Goal: Information Seeking & Learning: Learn about a topic

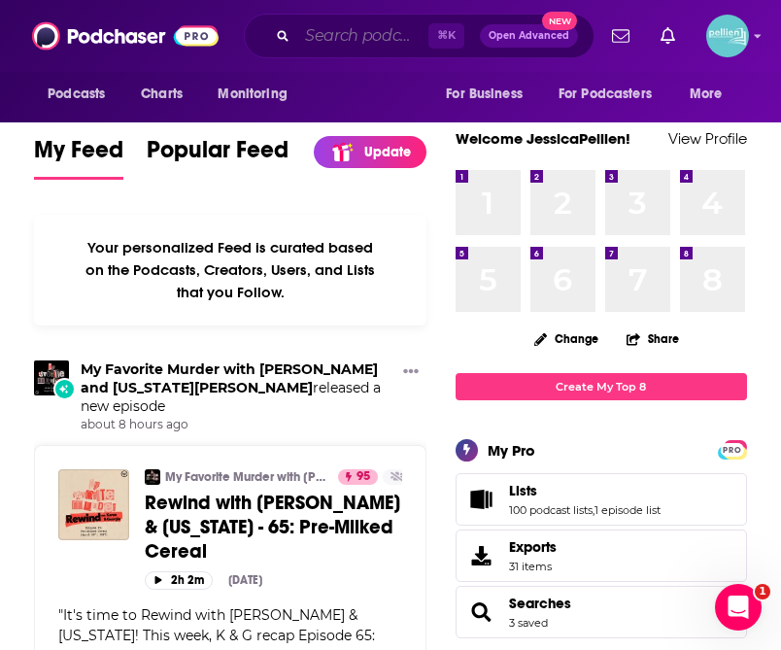
click at [350, 29] on input "Search podcasts, credits, & more..." at bounding box center [362, 35] width 131 height 31
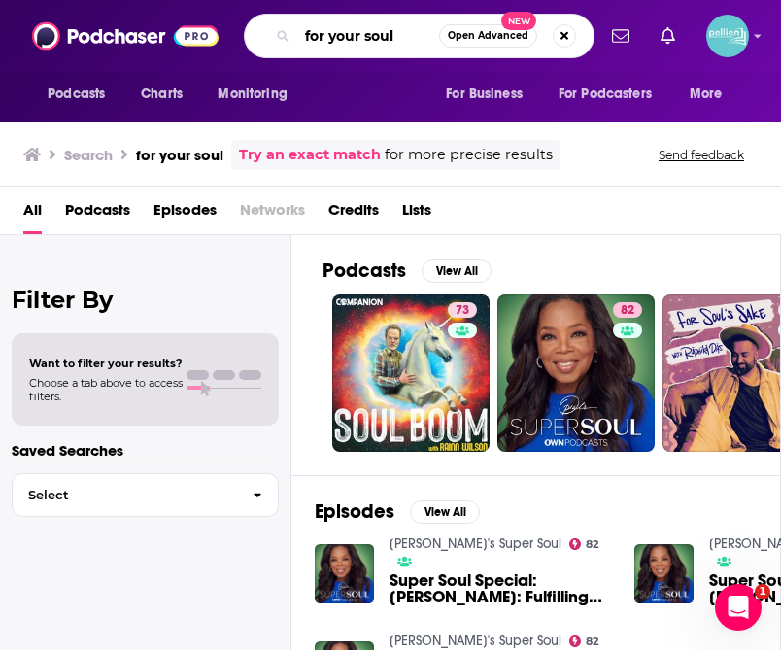
click at [403, 35] on input "for your soul" at bounding box center [368, 35] width 142 height 31
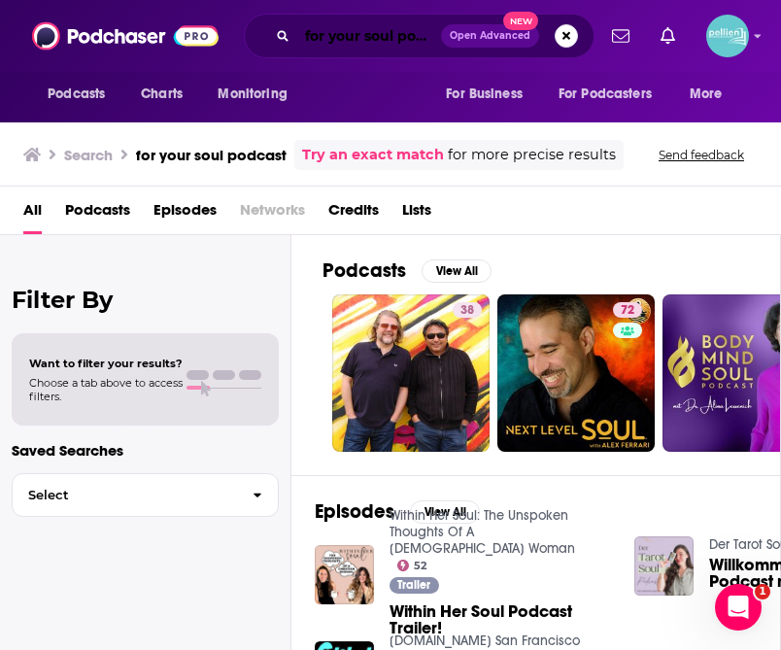
click at [397, 37] on input "for your soul podcast" at bounding box center [369, 35] width 144 height 31
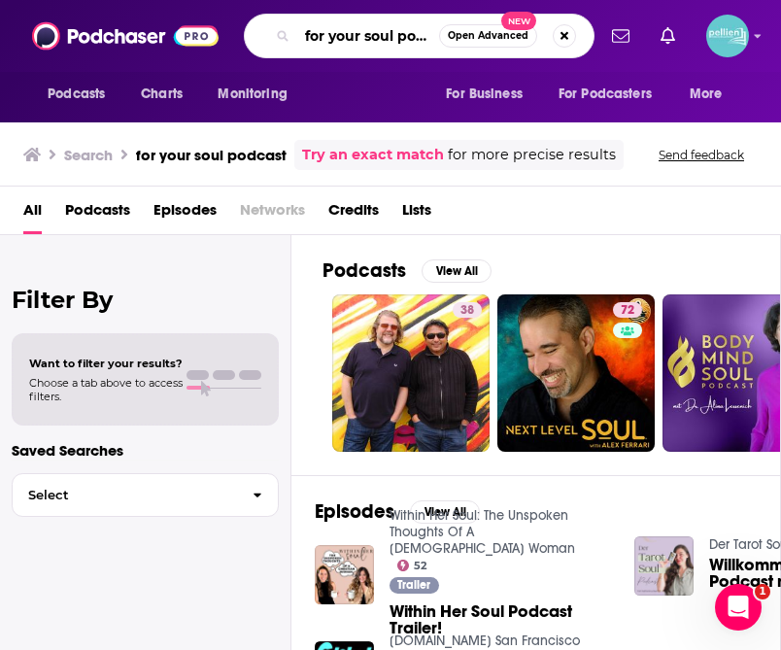
scroll to position [0, 25]
drag, startPoint x: 397, startPoint y: 37, endPoint x: 448, endPoint y: 37, distance: 50.5
click at [448, 37] on div "for your soul podcast Open Advanced New" at bounding box center [419, 36] width 351 height 45
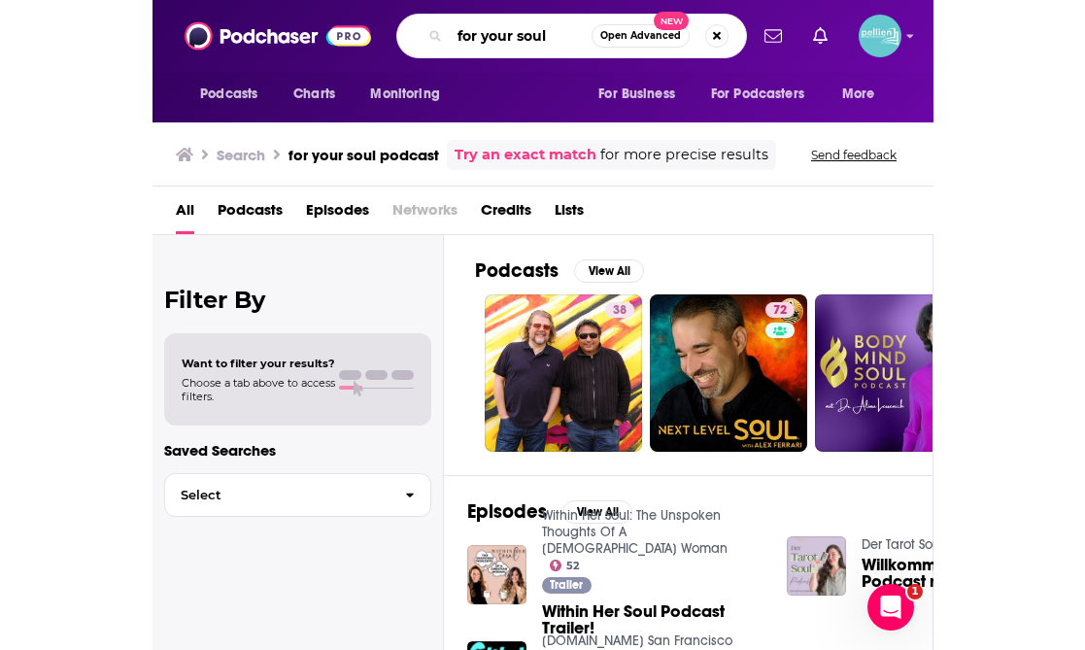
scroll to position [0, 0]
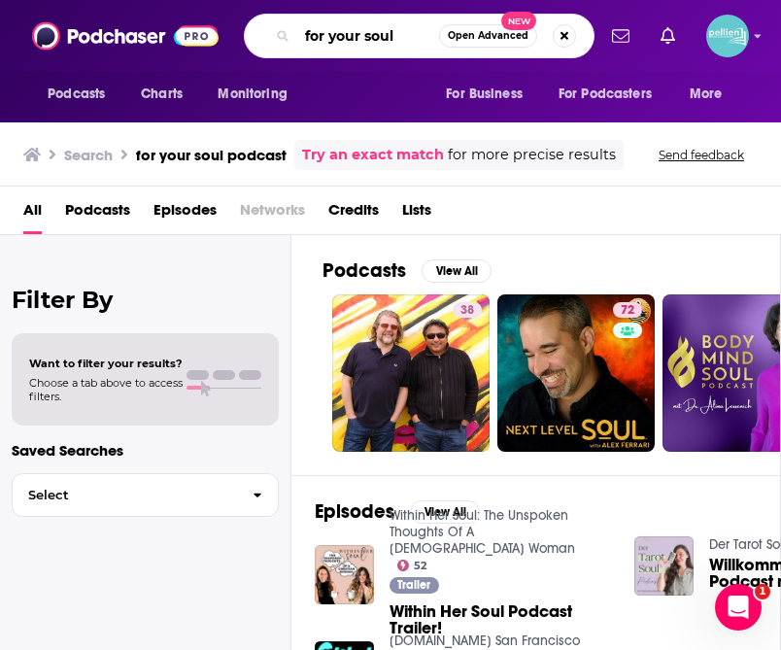
type input "for your soul"
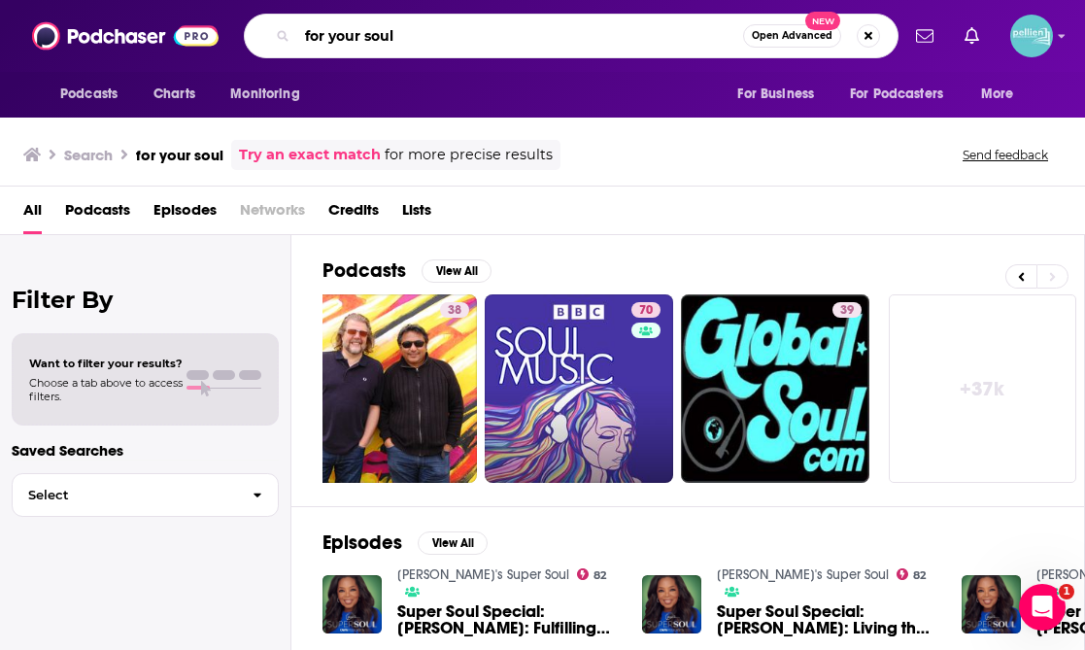
drag, startPoint x: 400, startPoint y: 41, endPoint x: 289, endPoint y: 38, distance: 111.8
click at [289, 38] on div "for your soul Open Advanced New" at bounding box center [571, 36] width 655 height 45
type input "[PERSON_NAME]"
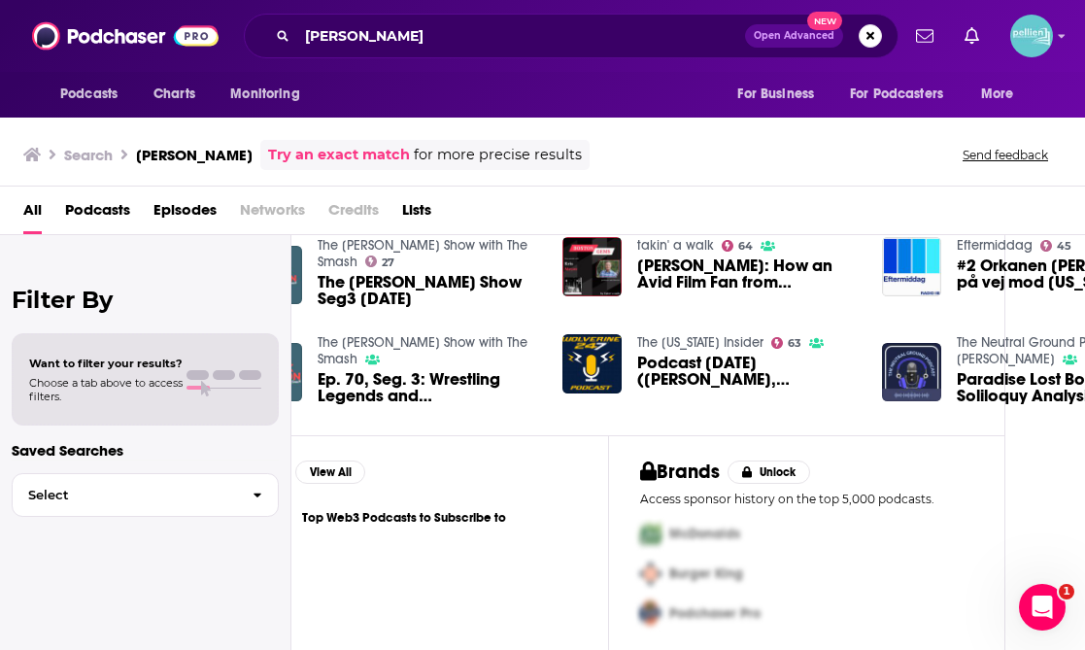
scroll to position [426, 0]
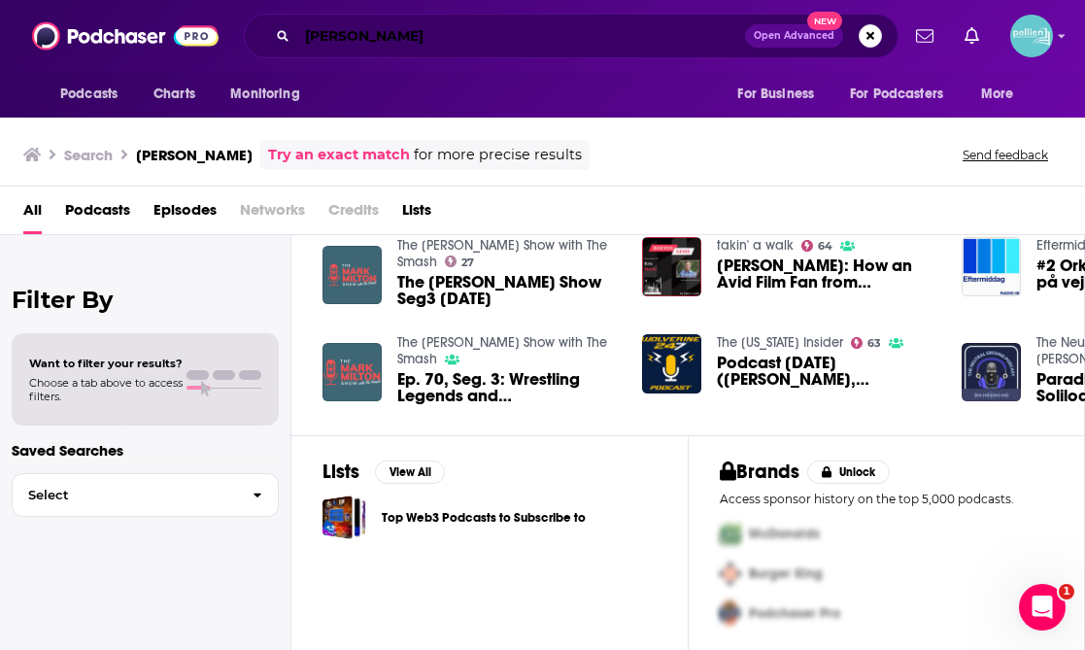
click at [415, 35] on input "[PERSON_NAME]" at bounding box center [521, 35] width 448 height 31
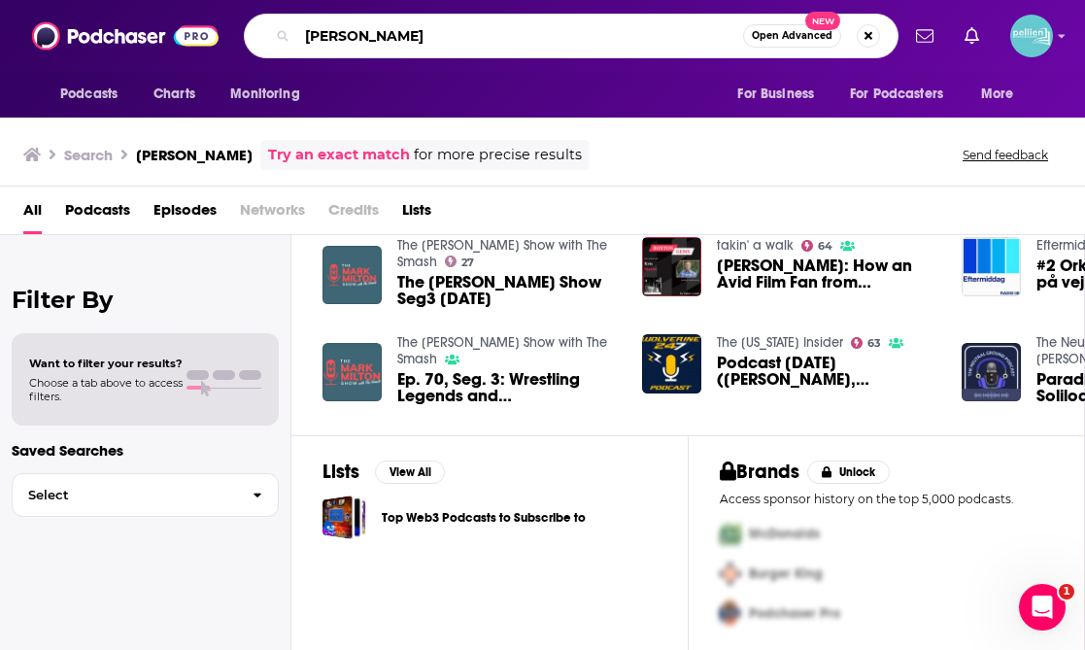
drag, startPoint x: 415, startPoint y: 35, endPoint x: 255, endPoint y: 35, distance: 160.3
click at [255, 35] on div "[PERSON_NAME] Open Advanced New" at bounding box center [571, 36] width 655 height 45
type input "For Your Soul"
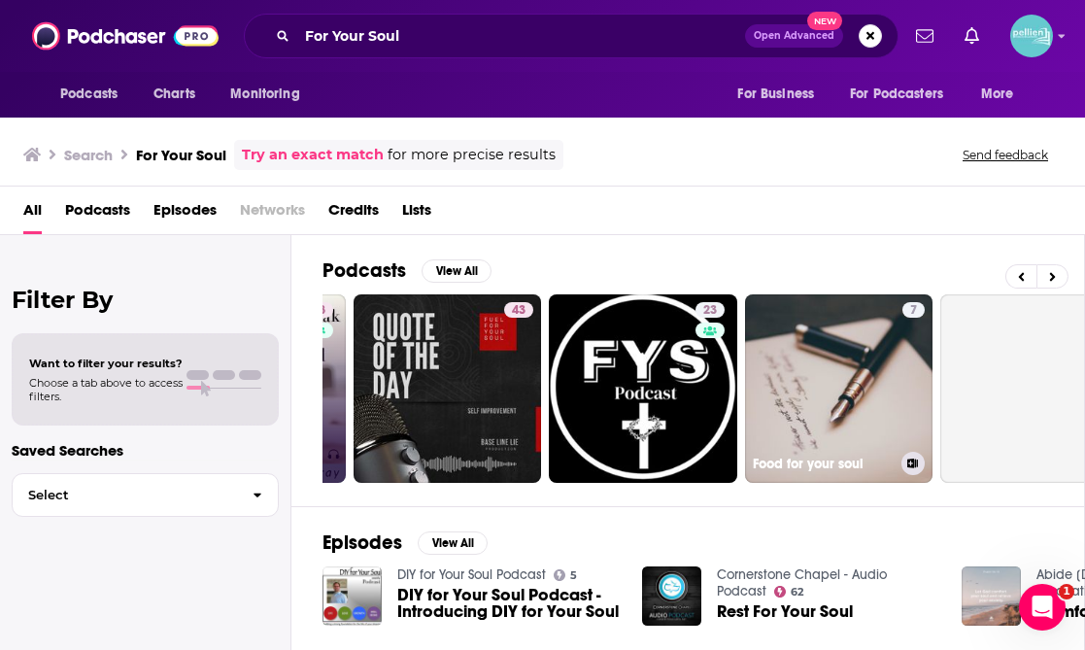
scroll to position [0, 567]
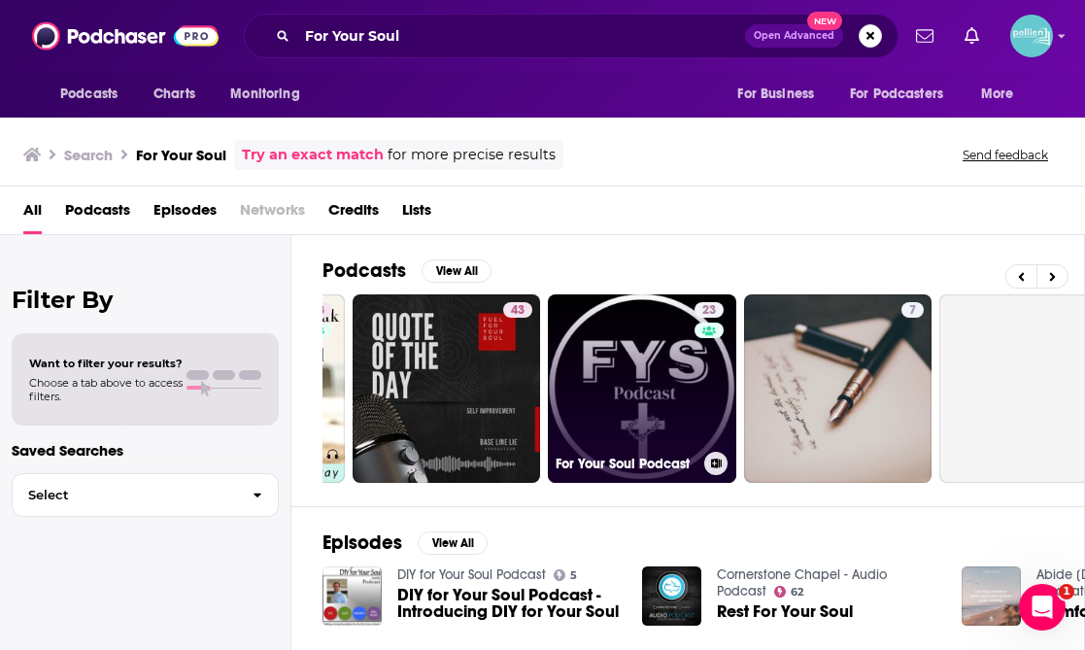
click at [656, 422] on link "23 For Your Soul Podcast" at bounding box center [642, 388] width 188 height 188
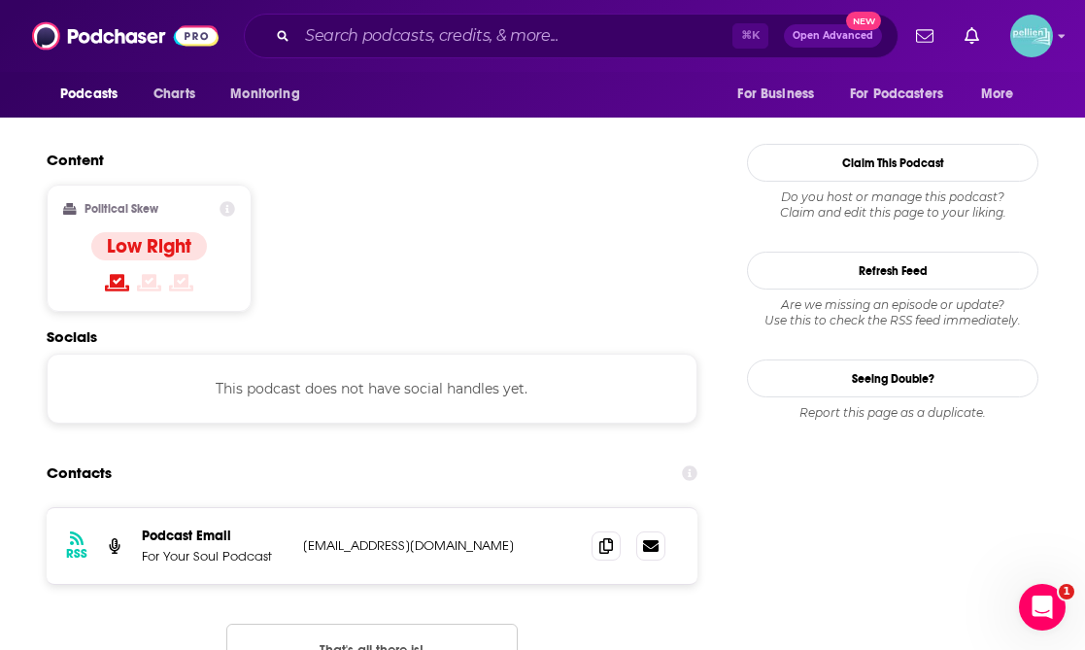
scroll to position [1503, 0]
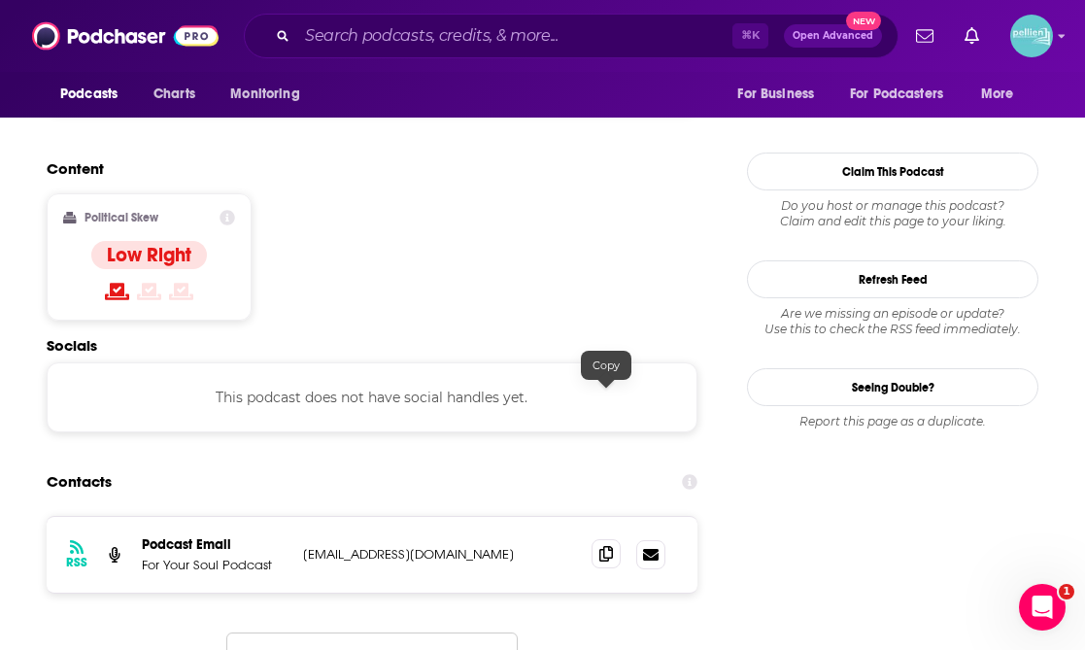
click at [612, 546] on icon at bounding box center [606, 554] width 14 height 16
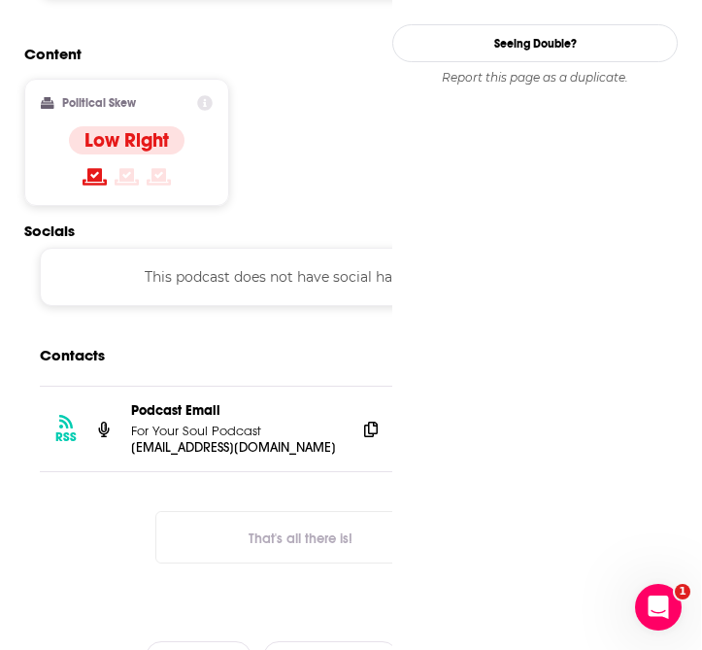
scroll to position [0, 0]
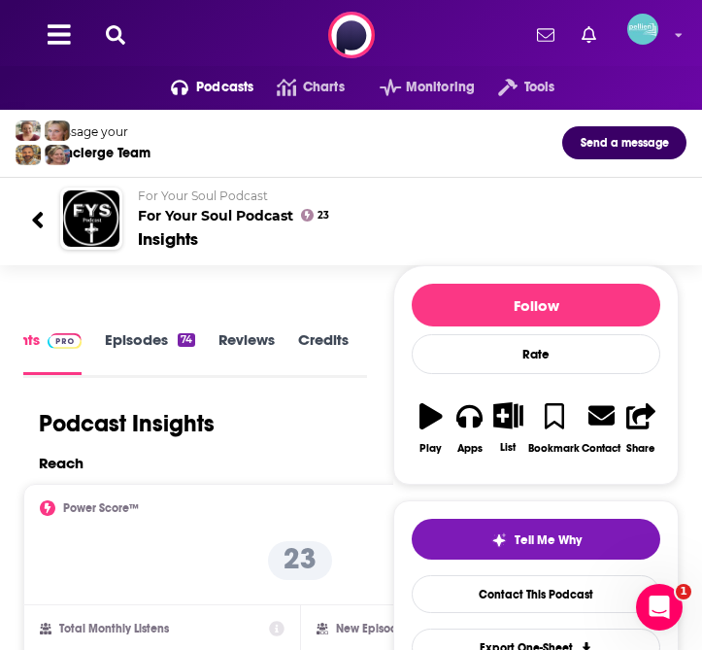
click at [38, 221] on icon at bounding box center [38, 220] width 14 height 26
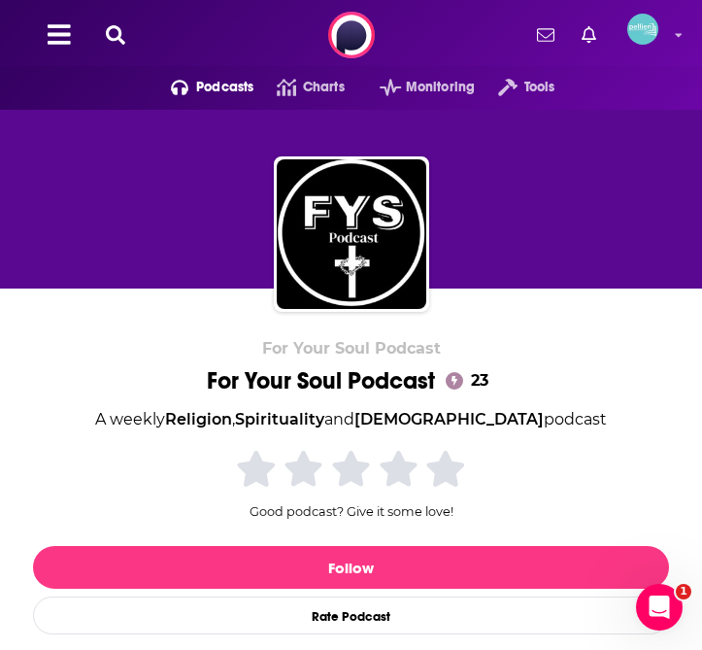
click at [105, 29] on button at bounding box center [115, 35] width 31 height 22
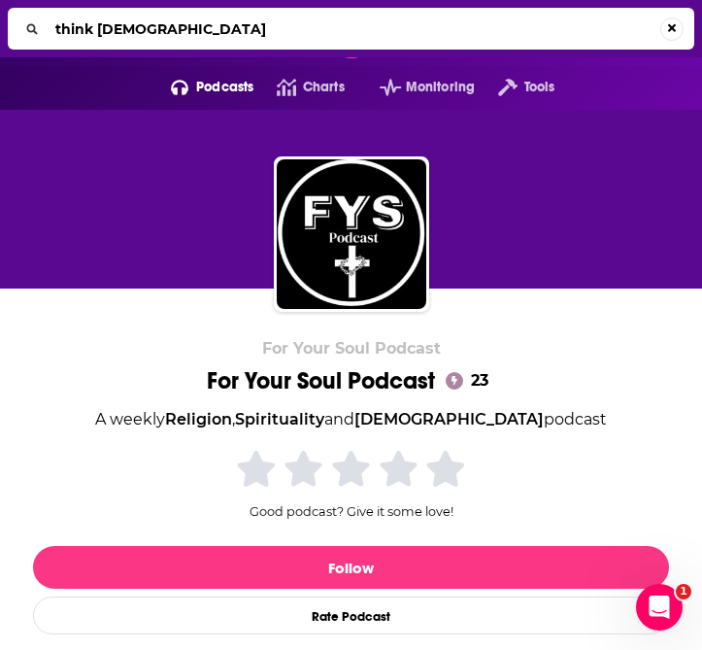
type input "think biblicaly"
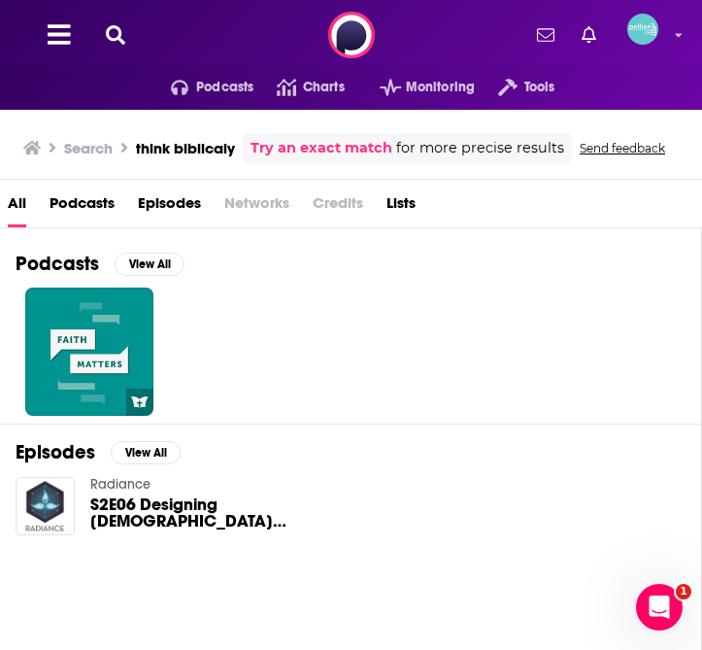
click at [114, 38] on icon at bounding box center [115, 34] width 19 height 19
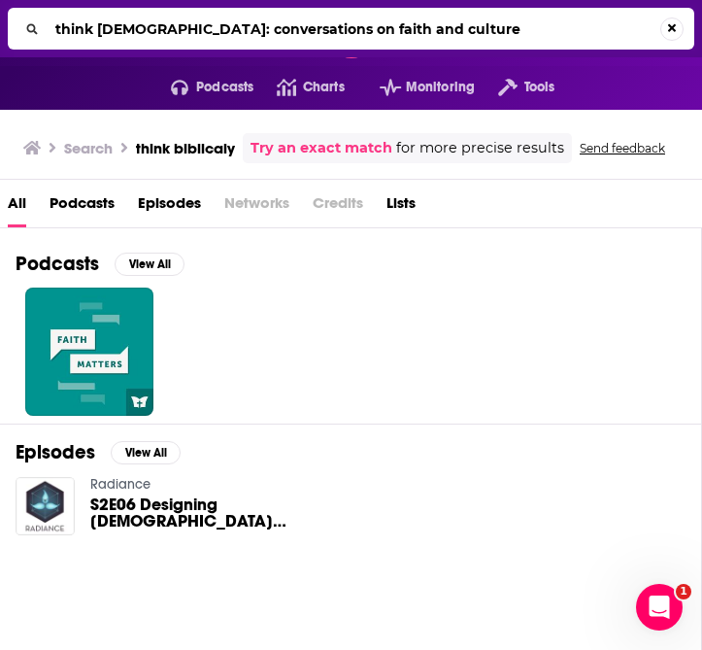
type input "think [DEMOGRAPHIC_DATA]: conversations on faith and culture"
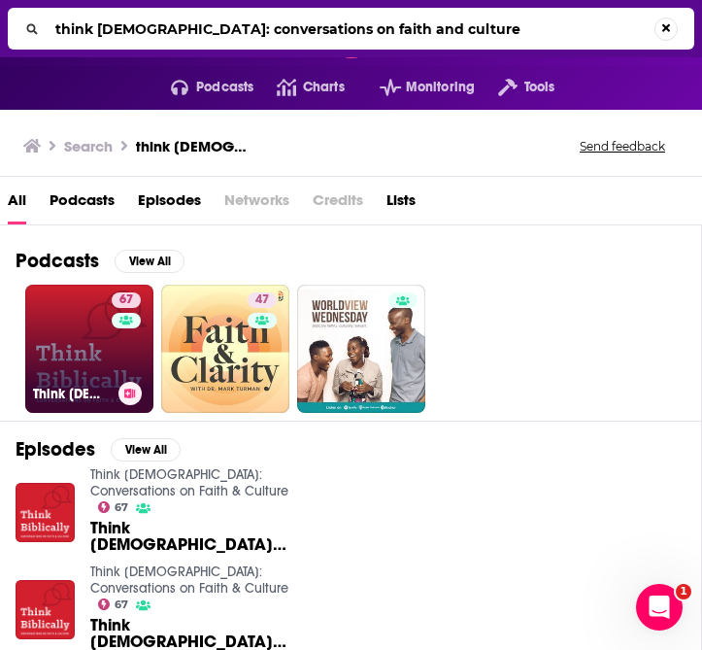
click at [90, 339] on link "67 Think [DEMOGRAPHIC_DATA]: Conversations on Faith & Culture" at bounding box center [89, 349] width 128 height 128
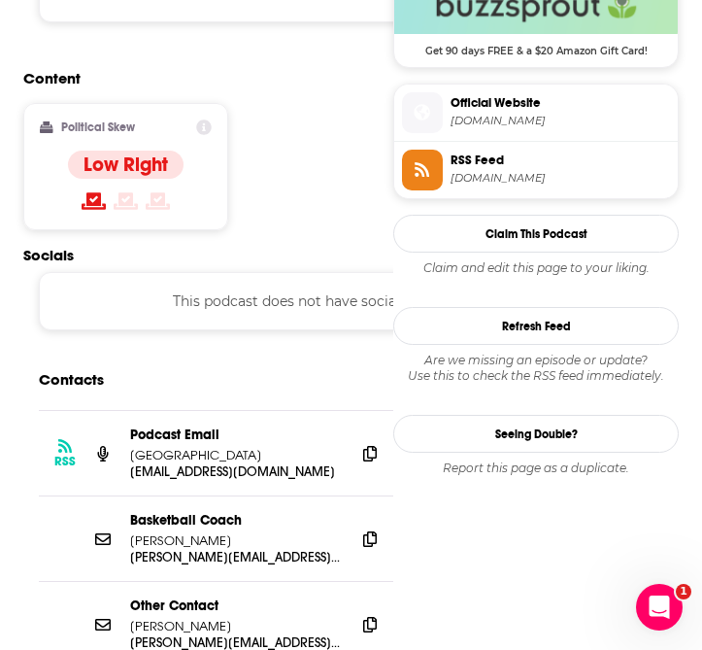
scroll to position [1627, 0]
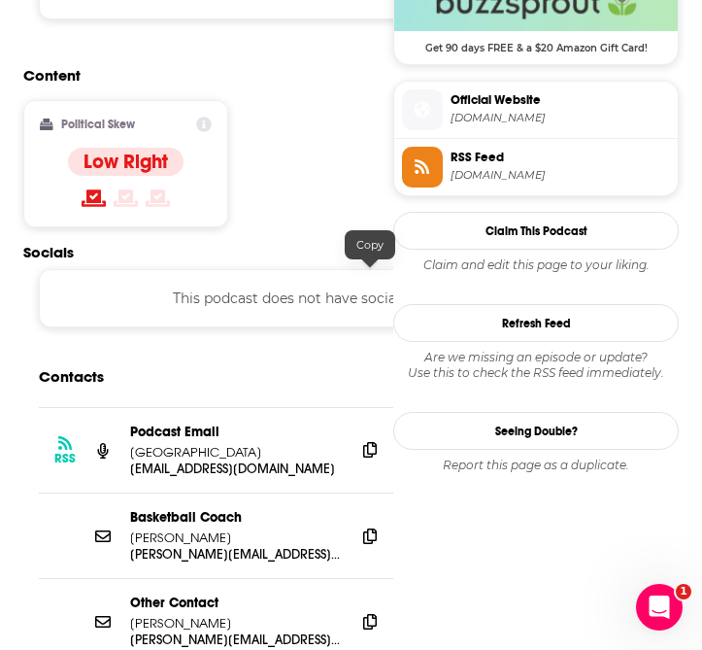
click at [369, 442] on icon at bounding box center [370, 450] width 14 height 16
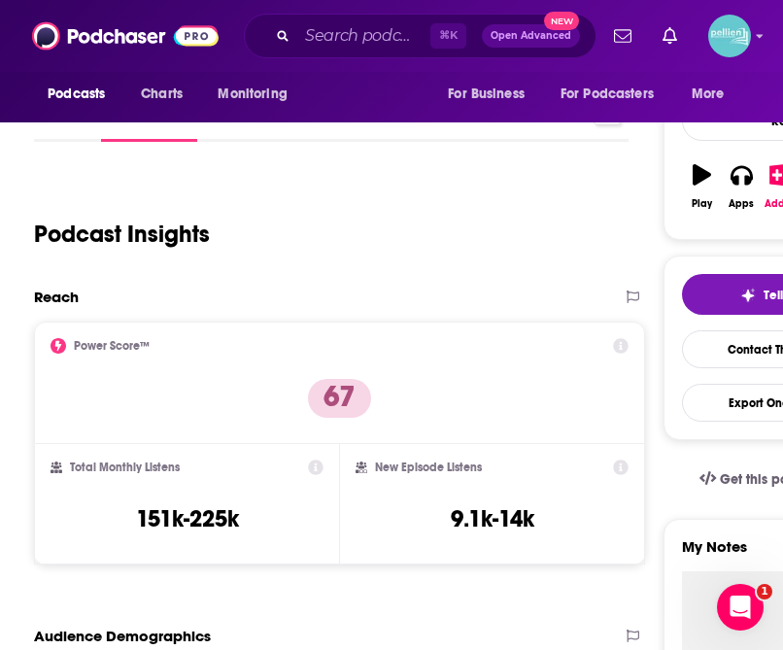
scroll to position [0, 0]
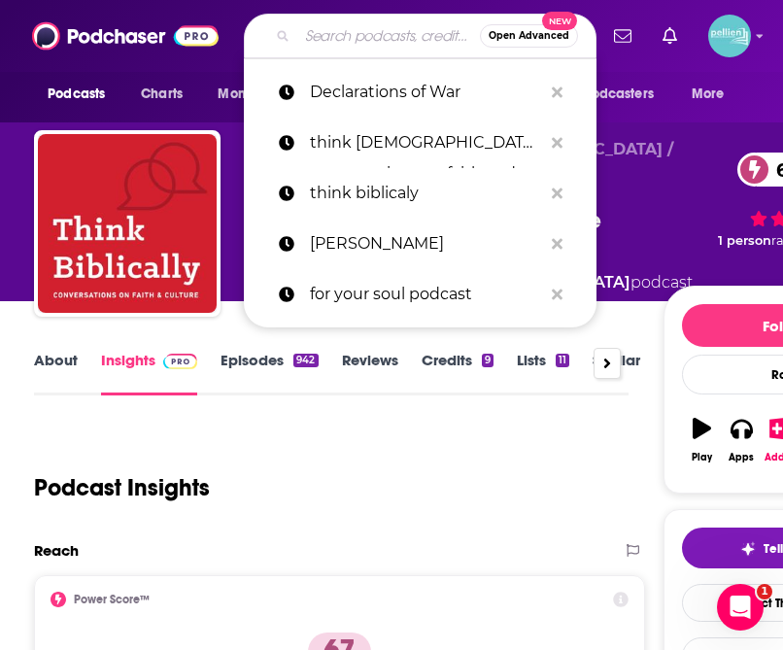
click at [342, 23] on input "Search podcasts, credits, & more..." at bounding box center [388, 35] width 183 height 31
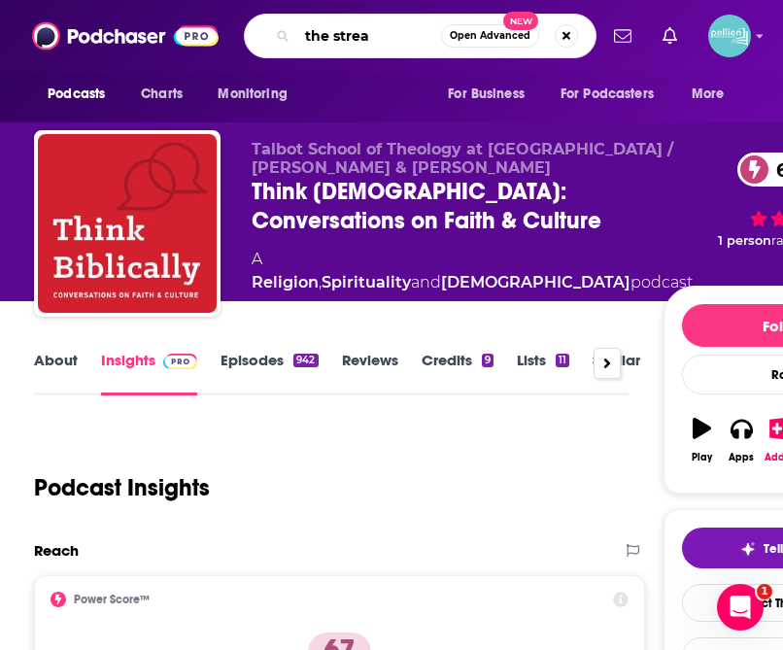
type input "the stream"
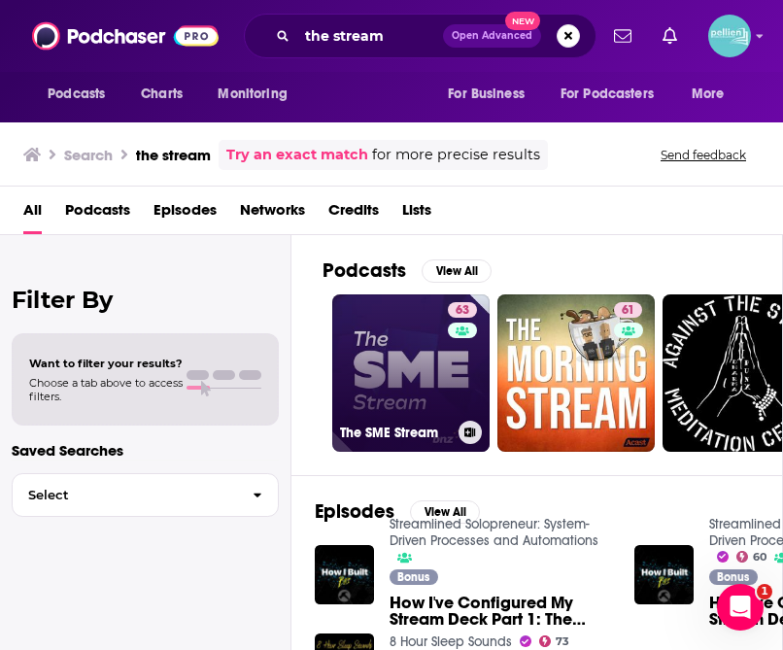
click at [427, 358] on link "63 The SME Stream" at bounding box center [410, 372] width 157 height 157
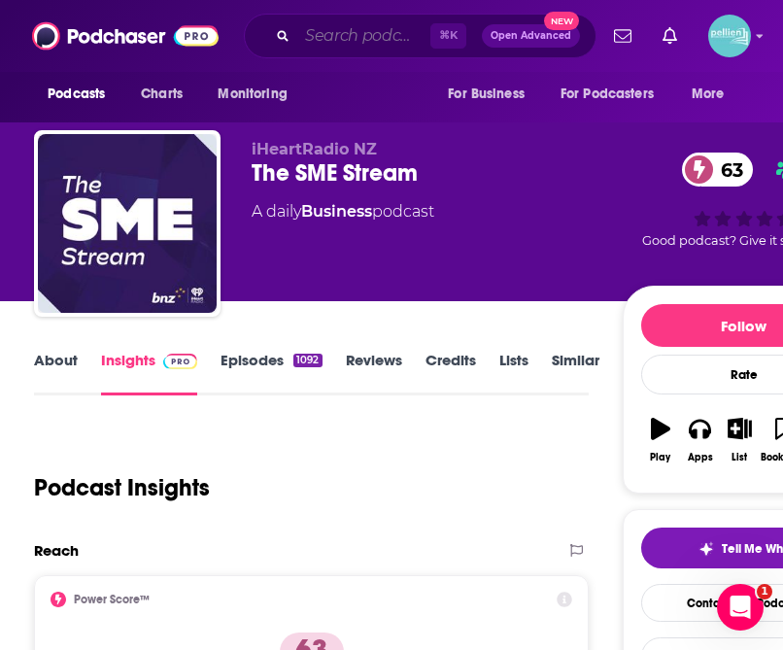
click at [372, 37] on input "Search podcasts, credits, & more..." at bounding box center [363, 35] width 133 height 31
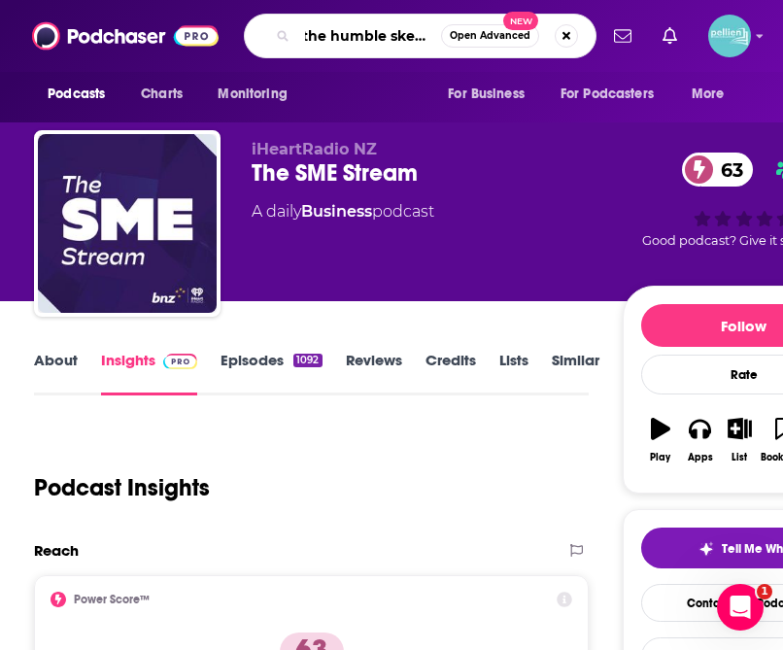
type input "the humble skeptic"
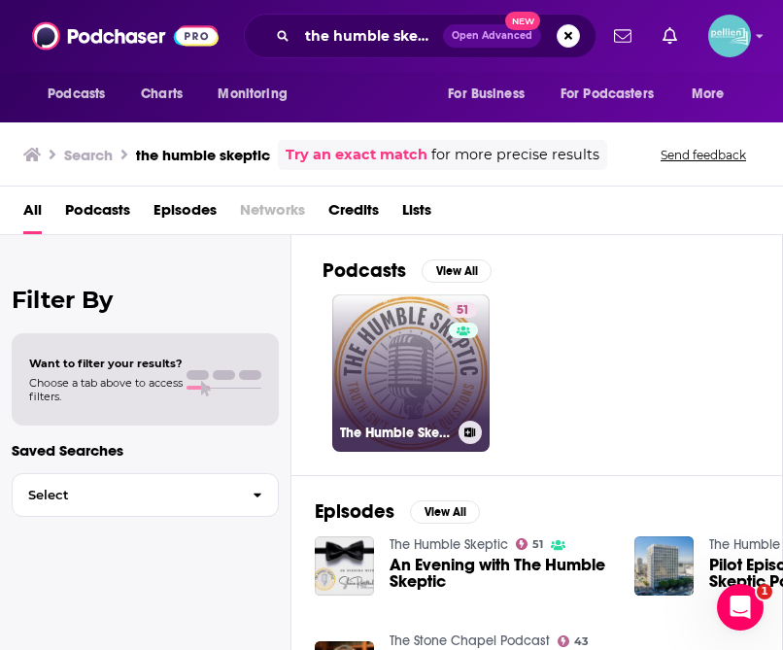
click at [412, 350] on link "51 The Humble Skeptic" at bounding box center [410, 372] width 157 height 157
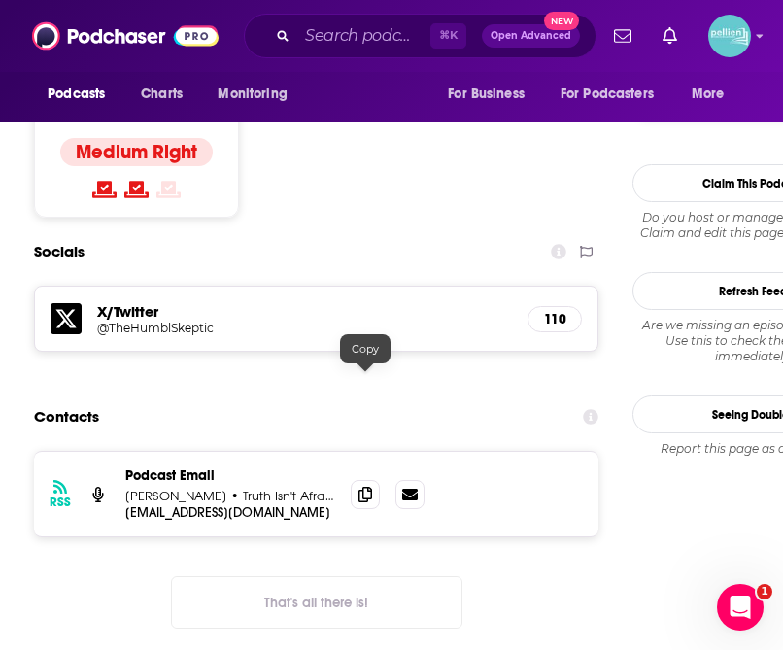
scroll to position [1710, 0]
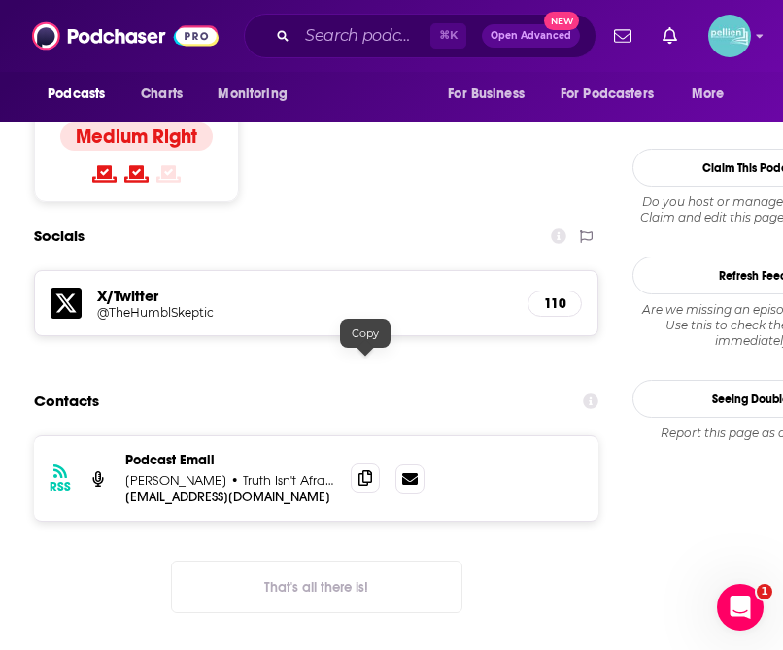
click at [362, 463] on span at bounding box center [365, 477] width 29 height 29
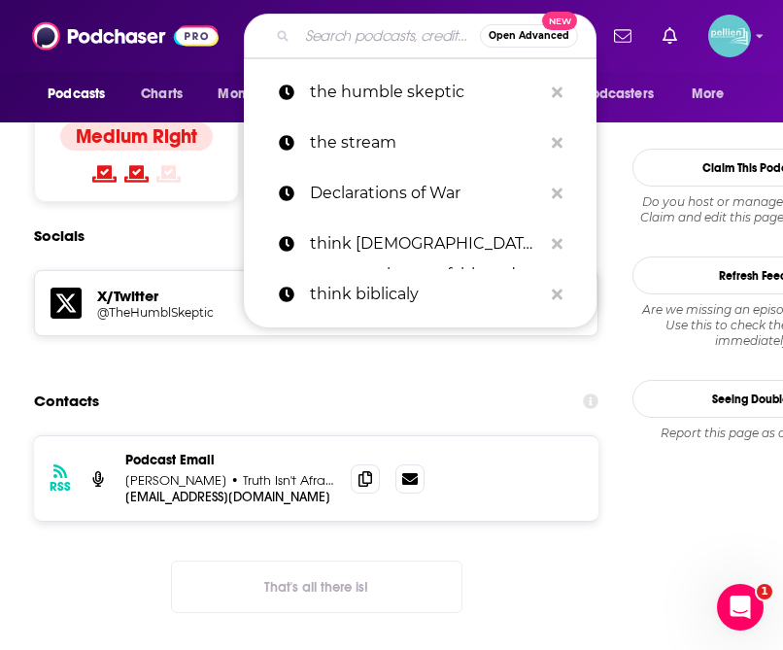
click at [345, 47] on input "Search podcasts, credits, & more..." at bounding box center [388, 35] width 183 height 31
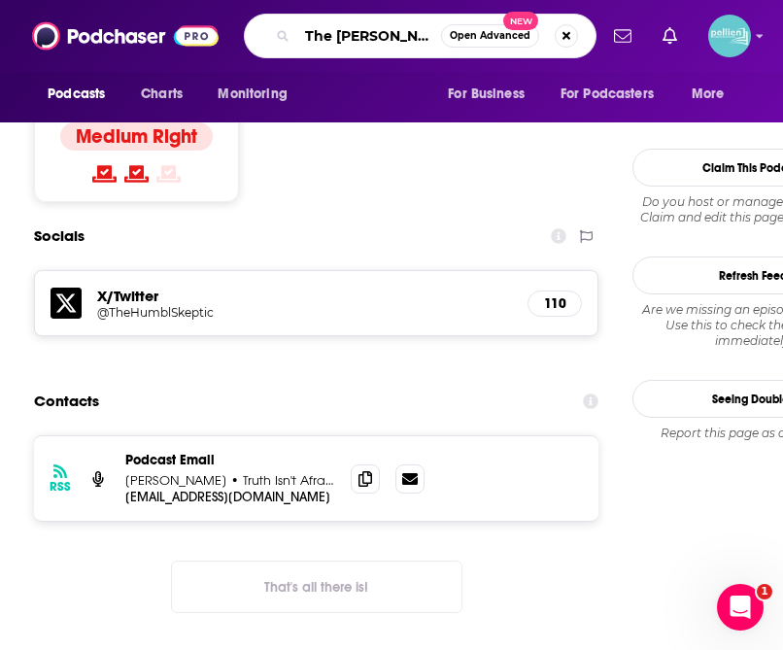
type input "The Pulse"
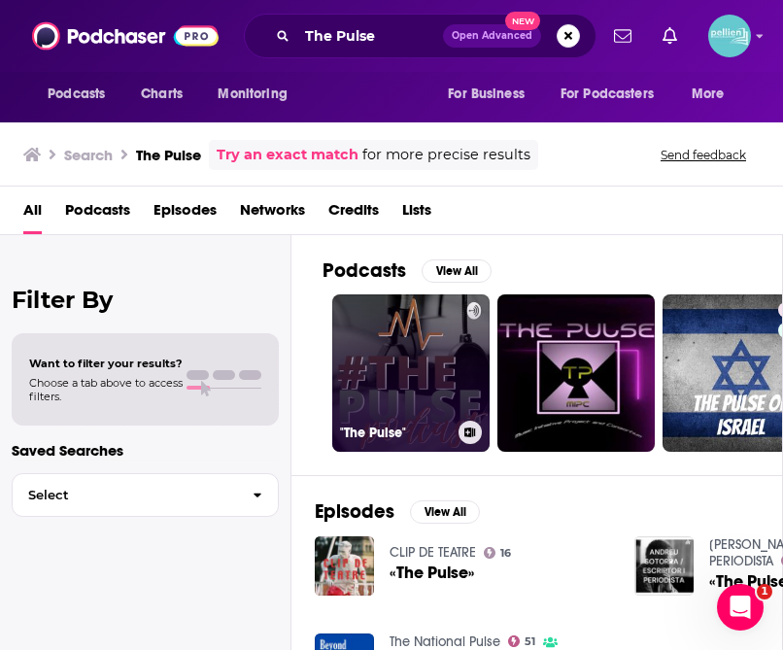
click at [420, 356] on link ""The Pulse"" at bounding box center [410, 372] width 157 height 157
